Goal: Communication & Community: Participate in discussion

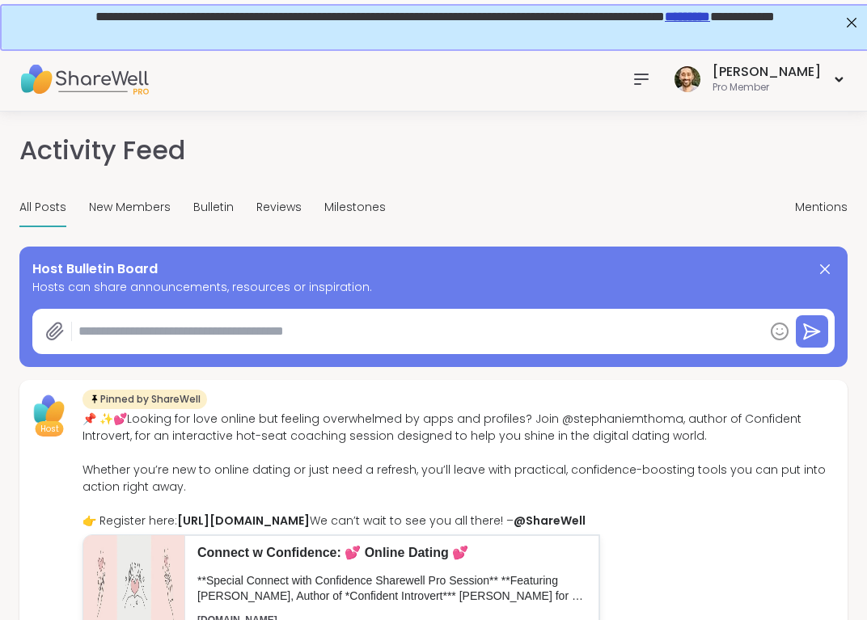
type textarea "*"
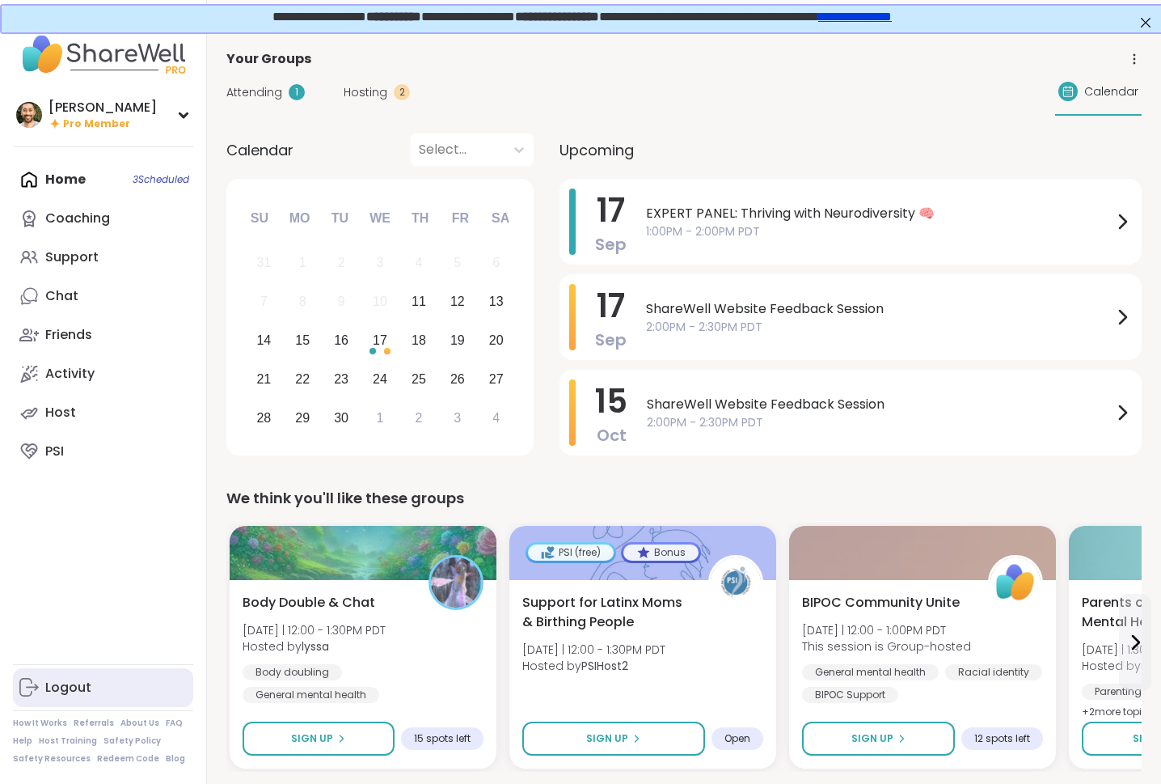
click at [78, 619] on div "Logout" at bounding box center [68, 688] width 46 height 18
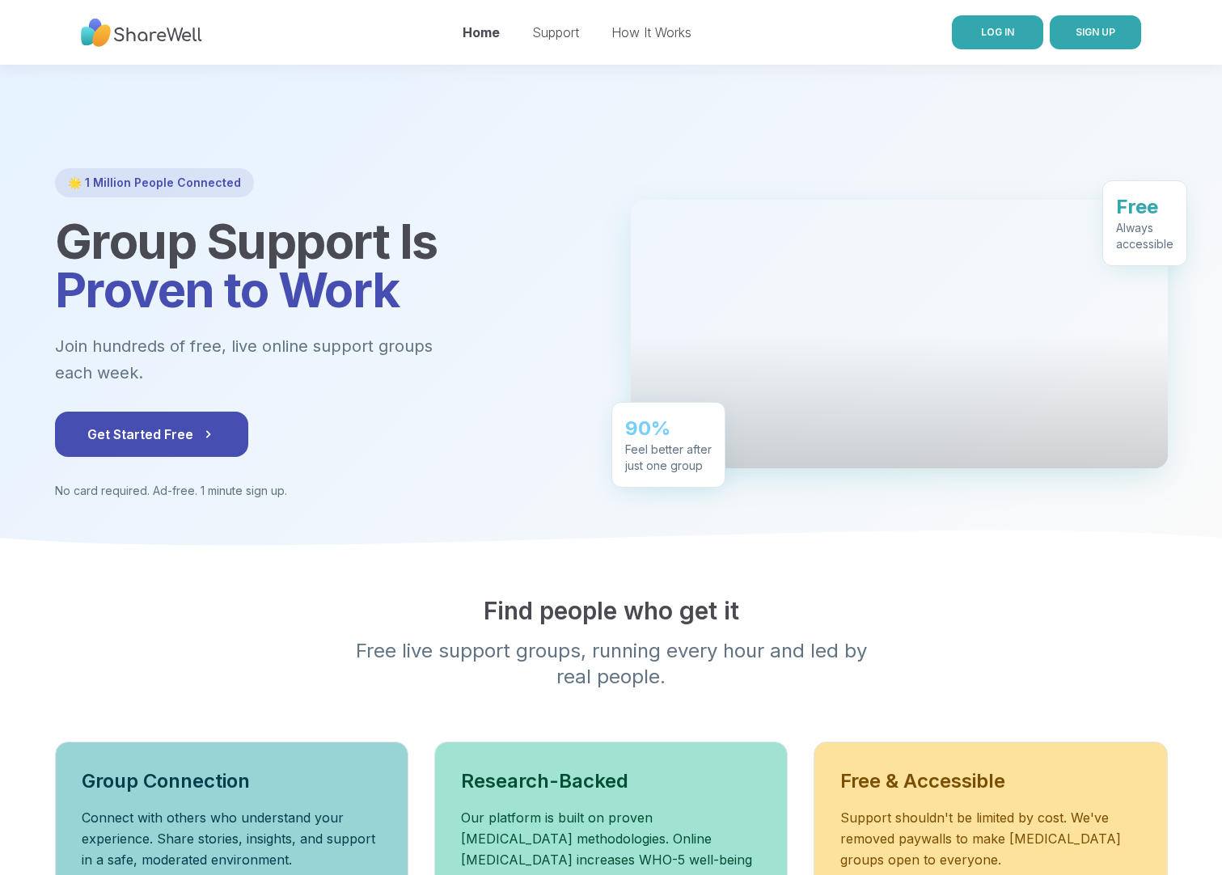
click at [1008, 25] on span "LOG IN" at bounding box center [997, 32] width 33 height 15
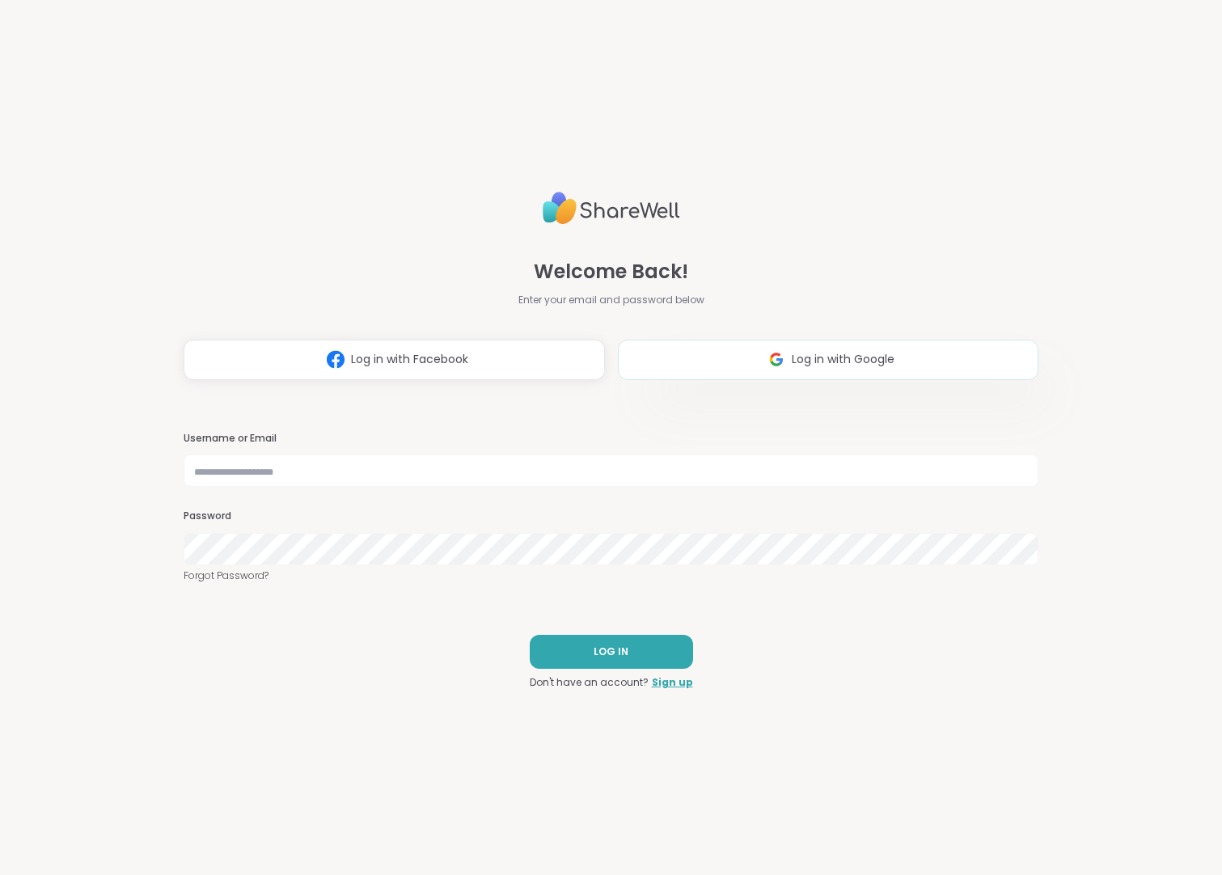
click at [816, 352] on span "Log in with Google" at bounding box center [843, 359] width 103 height 17
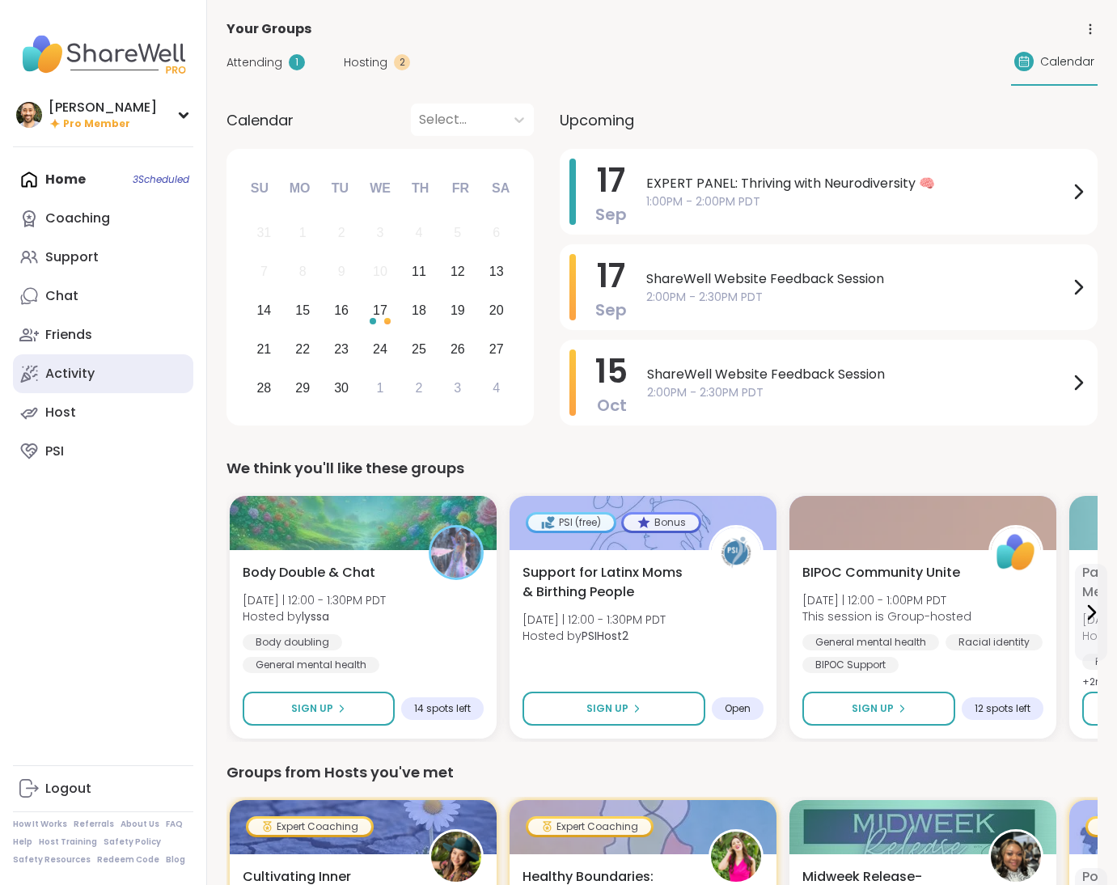
click at [63, 369] on div "Activity" at bounding box center [69, 374] width 49 height 18
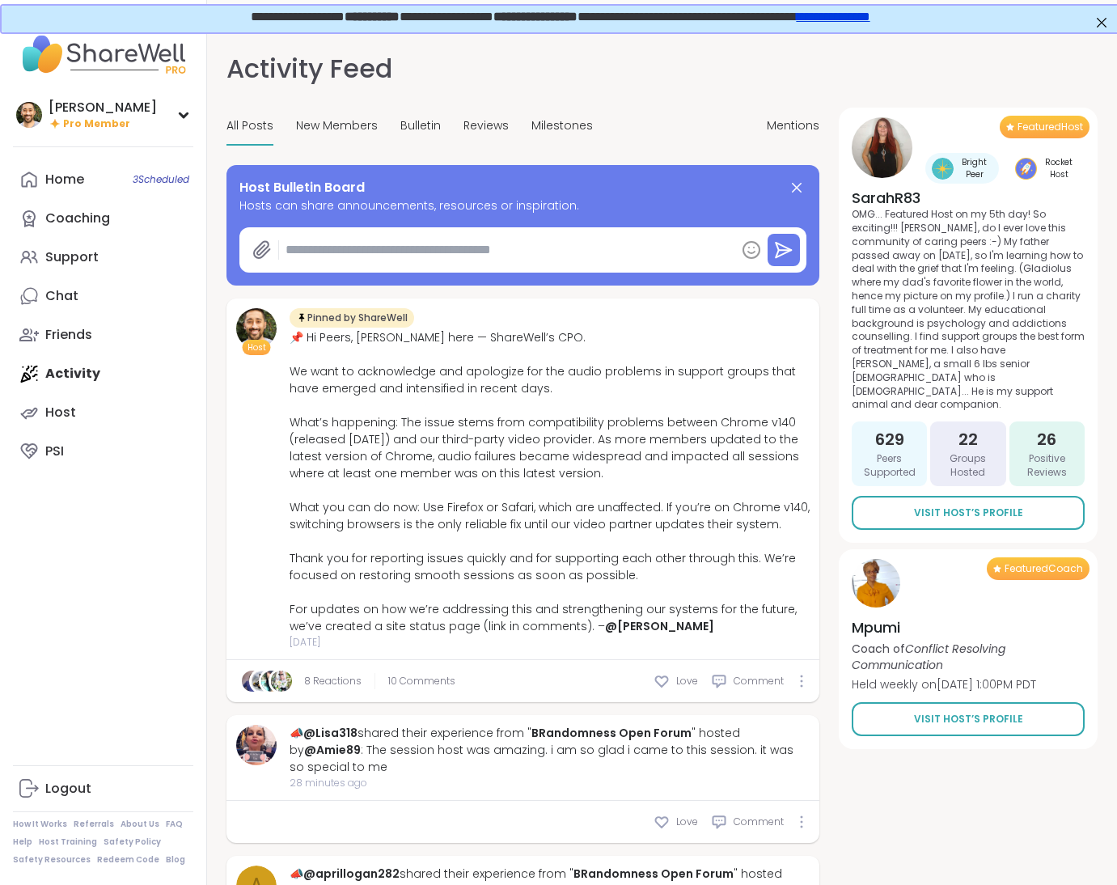
type textarea "*"
click at [480, 128] on span "Reviews" at bounding box center [485, 125] width 45 height 17
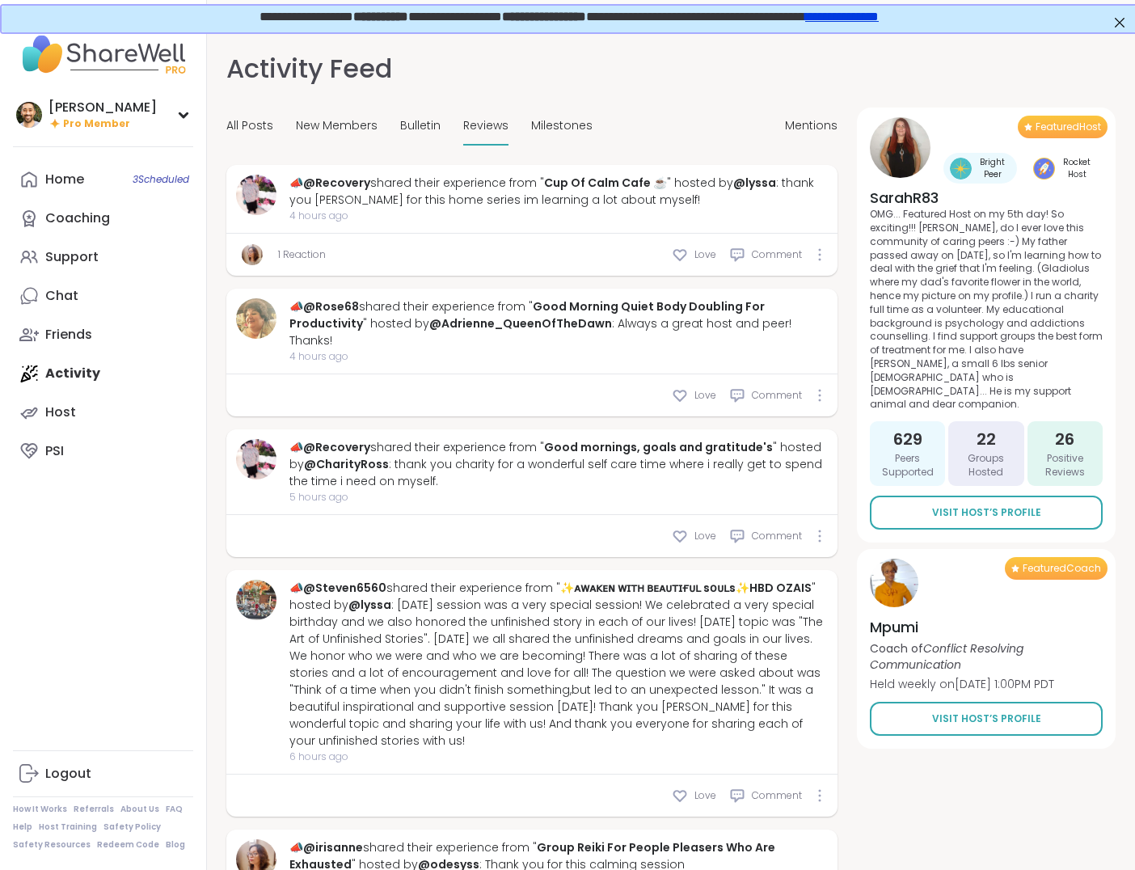
click at [514, 455] on div "📣 @Recovery shared their experience from " Good mornings, goals and gratitude's…" at bounding box center [559, 464] width 539 height 51
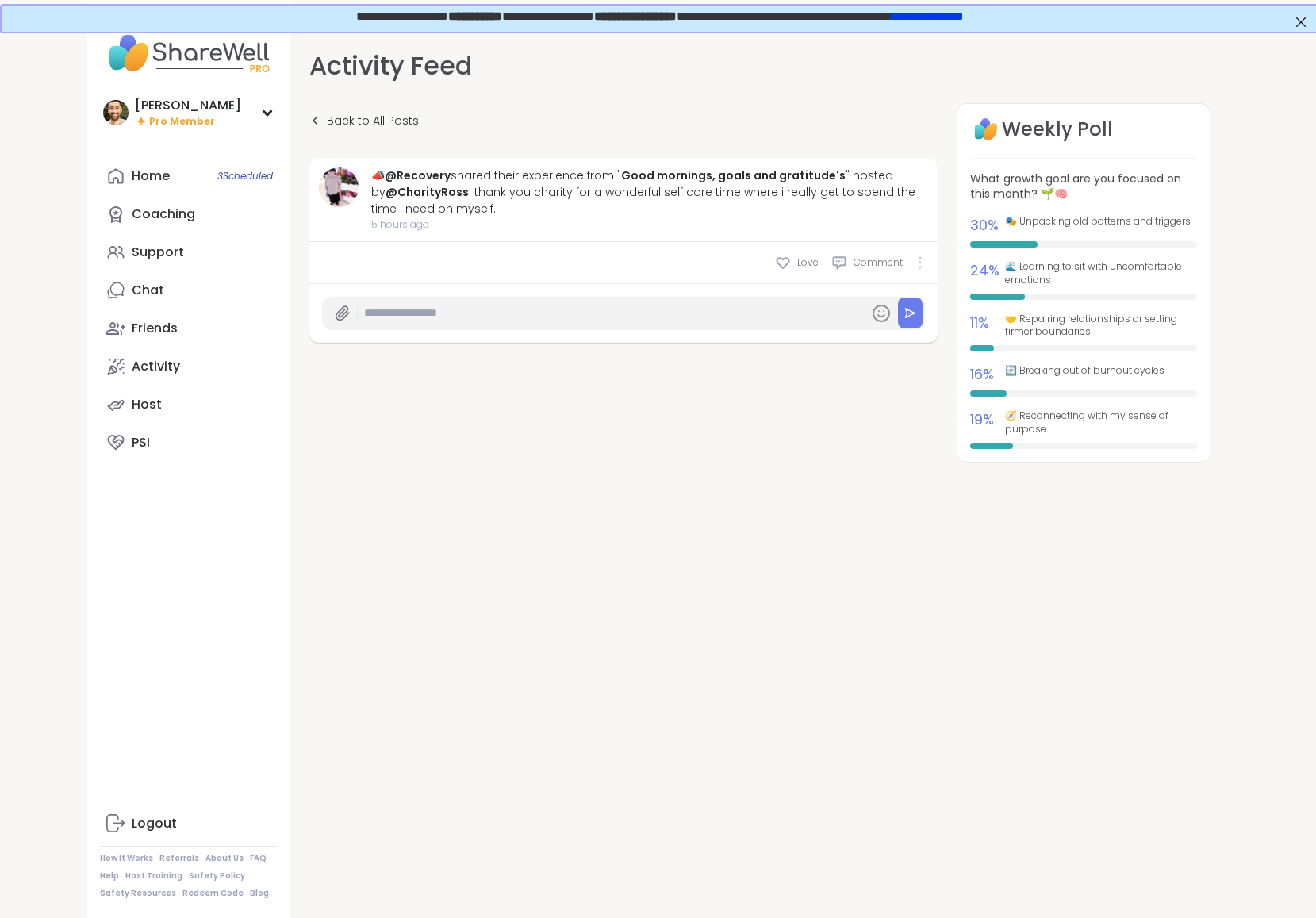
click at [921, 263] on div at bounding box center [920, 262] width 10 height 13
click at [864, 707] on div "Activity Feed Back to All Posts 📣 @Recovery shared their experience from " Good…" at bounding box center [760, 488] width 939 height 918
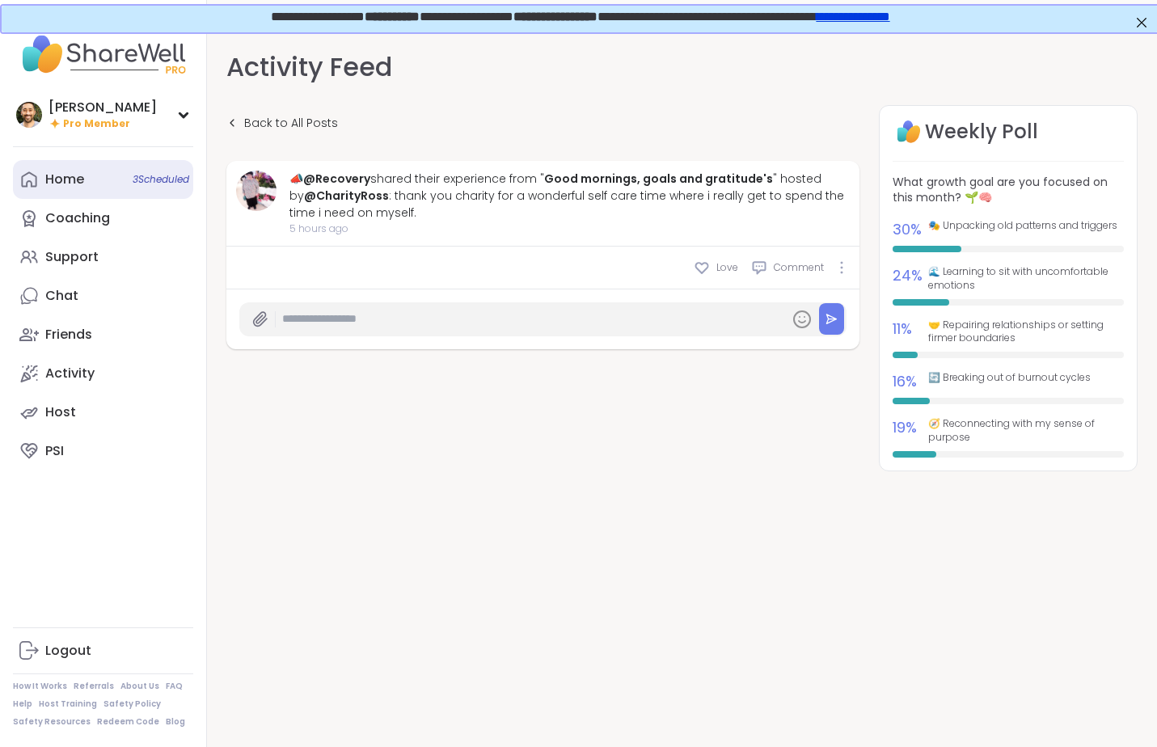
click at [38, 175] on icon at bounding box center [28, 179] width 19 height 19
